Goal: Task Accomplishment & Management: Manage account settings

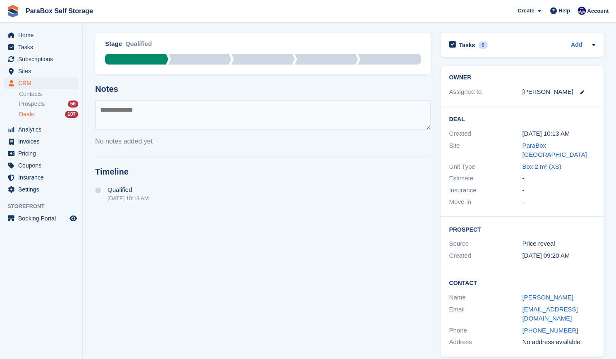
scroll to position [47, 0]
click at [49, 108] on div "Prospects 56" at bounding box center [48, 104] width 59 height 8
click at [53, 107] on div "Prospects 56" at bounding box center [48, 104] width 59 height 8
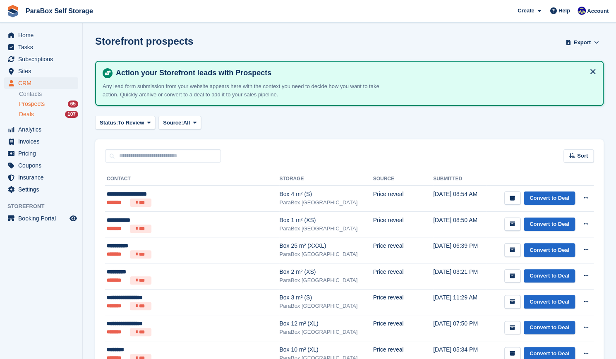
click at [53, 112] on div "Deals 107" at bounding box center [48, 114] width 59 height 8
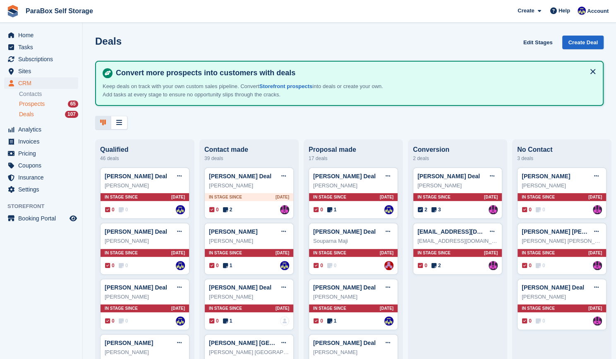
click at [49, 106] on div "Prospects 65" at bounding box center [48, 104] width 59 height 8
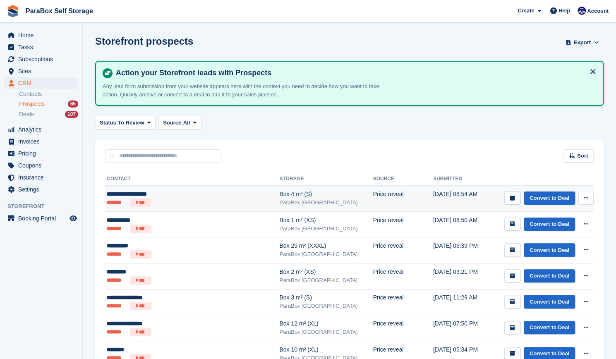
click at [160, 195] on div "**********" at bounding box center [179, 194] width 144 height 9
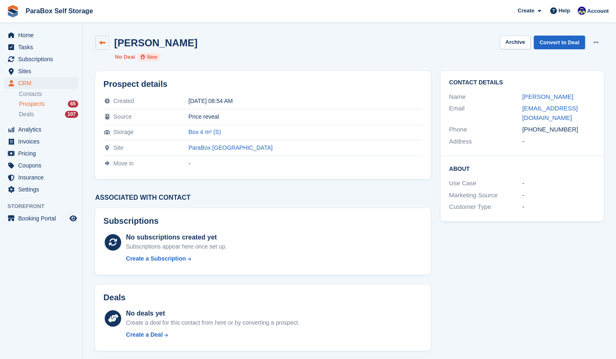
click at [103, 45] on icon at bounding box center [102, 43] width 6 height 6
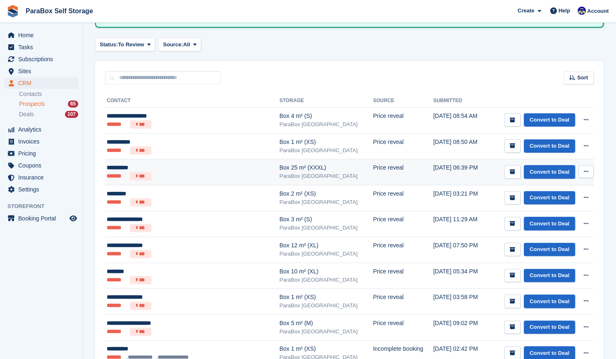
scroll to position [81, 0]
